Goal: Find specific page/section: Find specific page/section

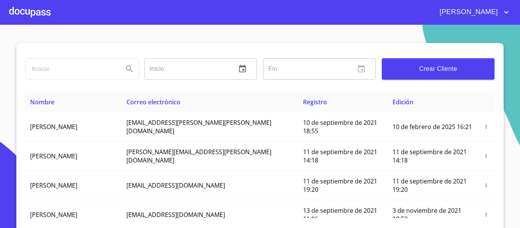
click at [78, 73] on input "search" at bounding box center [71, 69] width 91 height 21
click at [41, 7] on div at bounding box center [30, 12] width 42 height 24
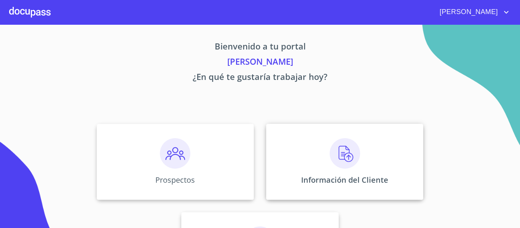
click at [271, 163] on div "Información del Cliente" at bounding box center [344, 162] width 157 height 76
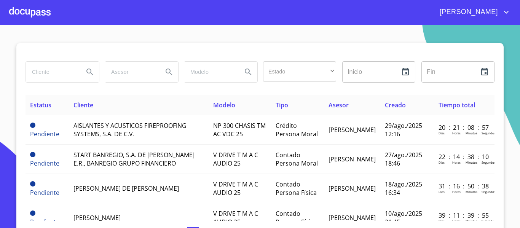
click at [39, 71] on input "search" at bounding box center [52, 72] width 52 height 21
click at [49, 71] on input "search" at bounding box center [52, 72] width 52 height 21
type input "[PERSON_NAME]"
click at [86, 71] on icon "Search" at bounding box center [89, 71] width 9 height 9
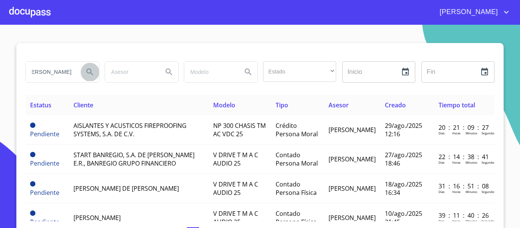
scroll to position [0, 0]
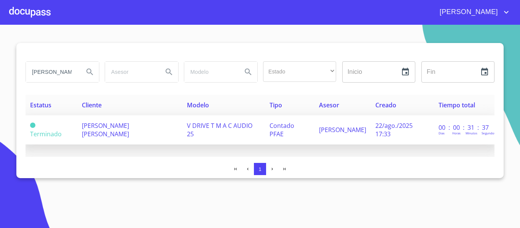
click at [121, 131] on span "[PERSON_NAME] [PERSON_NAME]" at bounding box center [105, 130] width 47 height 17
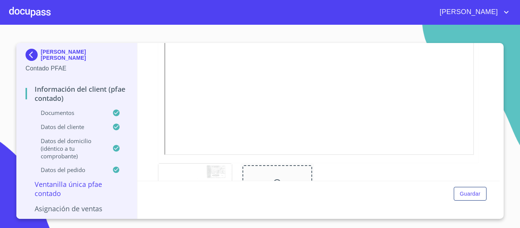
scroll to position [216, 0]
